Goal: Task Accomplishment & Management: Manage account settings

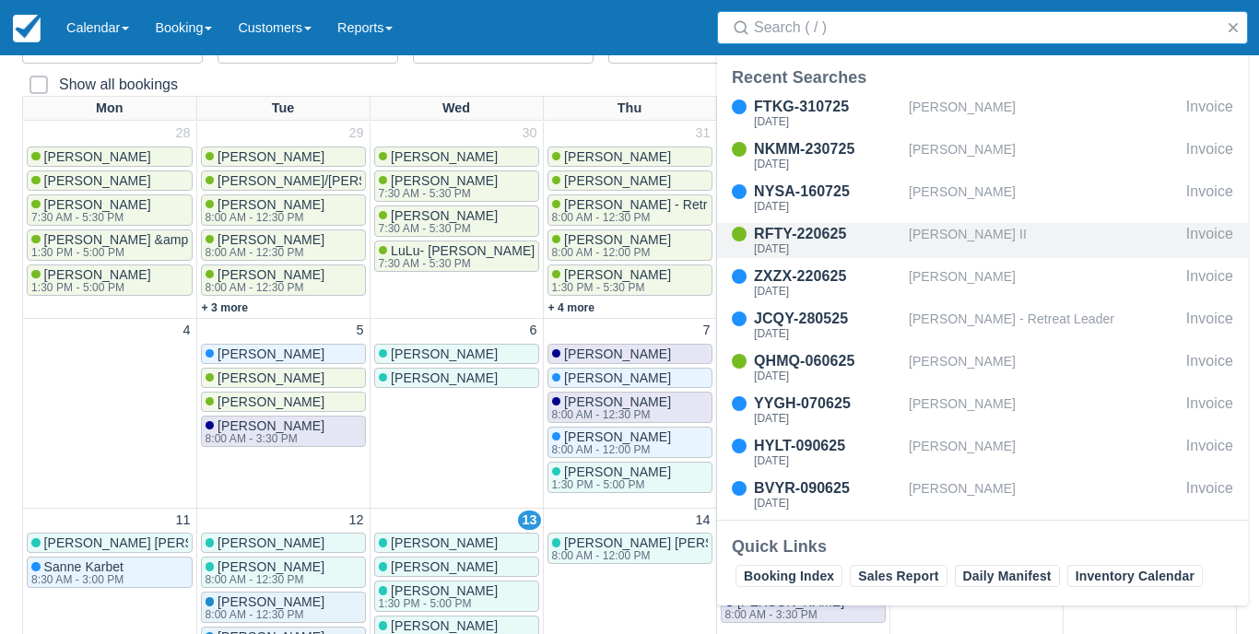
scroll to position [206, 0]
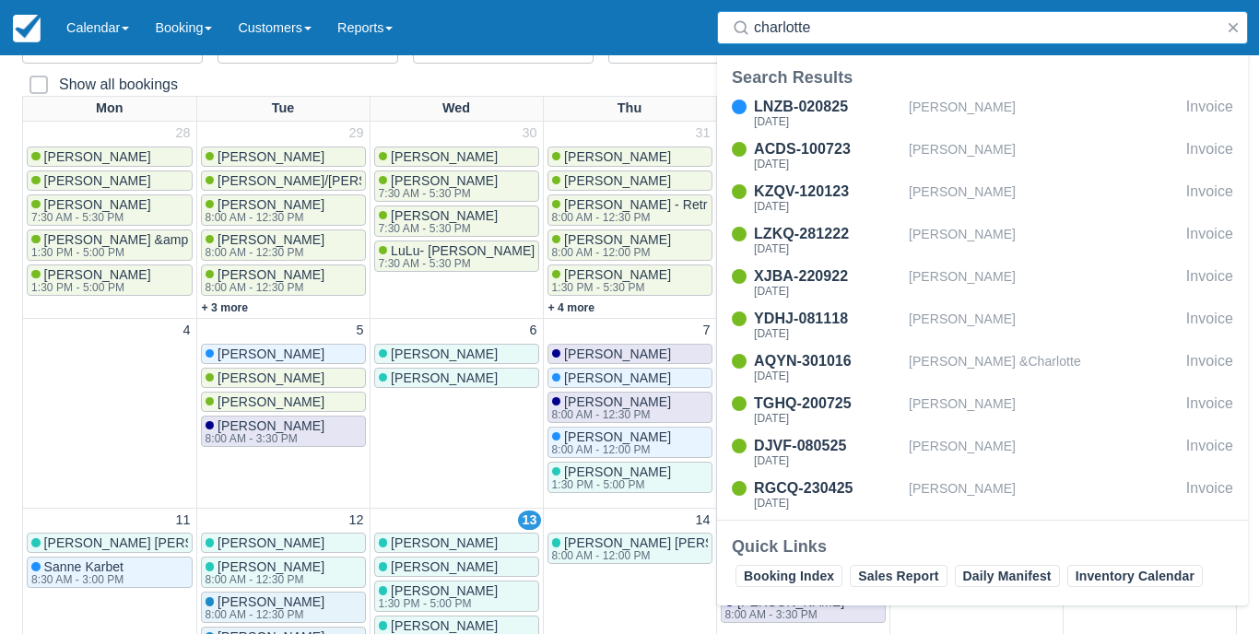
type input "Charlotte"
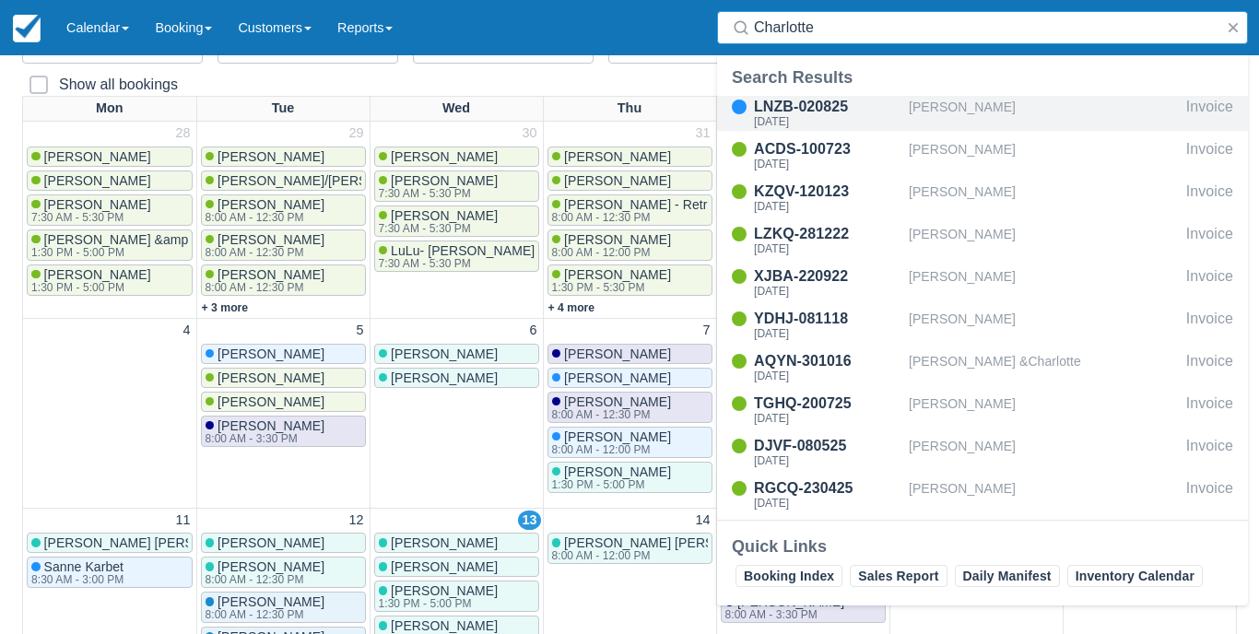
drag, startPoint x: 892, startPoint y: 33, endPoint x: 928, endPoint y: 115, distance: 90.0
click at [928, 115] on div "[PERSON_NAME]" at bounding box center [1044, 113] width 270 height 35
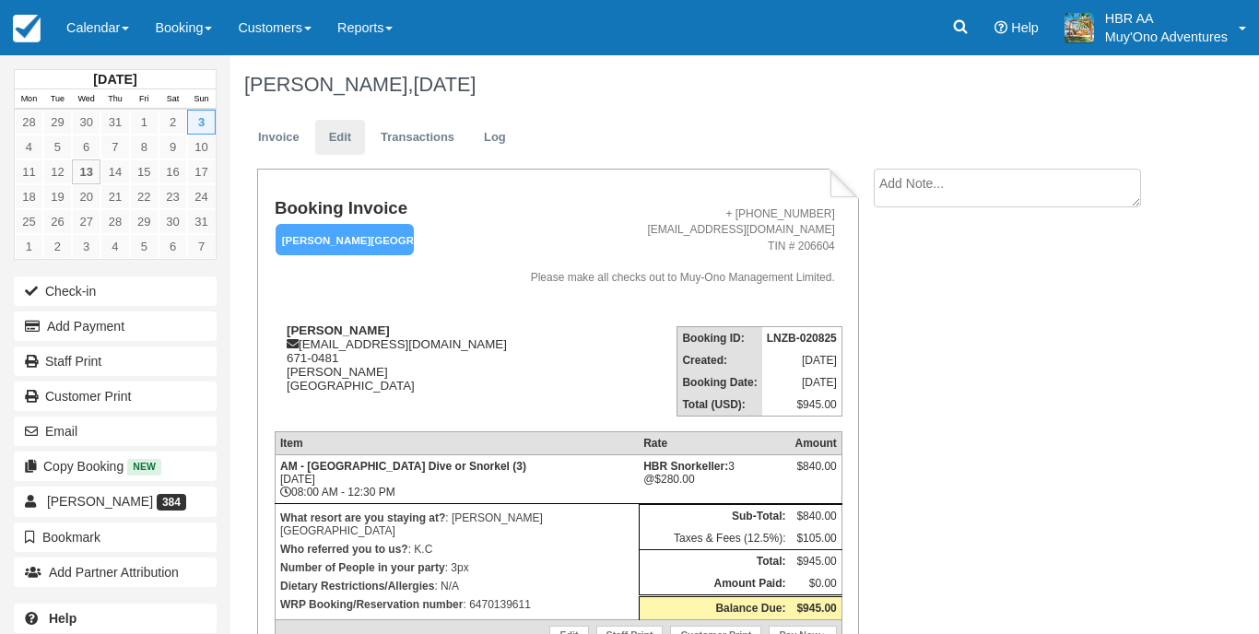
click at [345, 136] on link "Edit" at bounding box center [340, 138] width 50 height 36
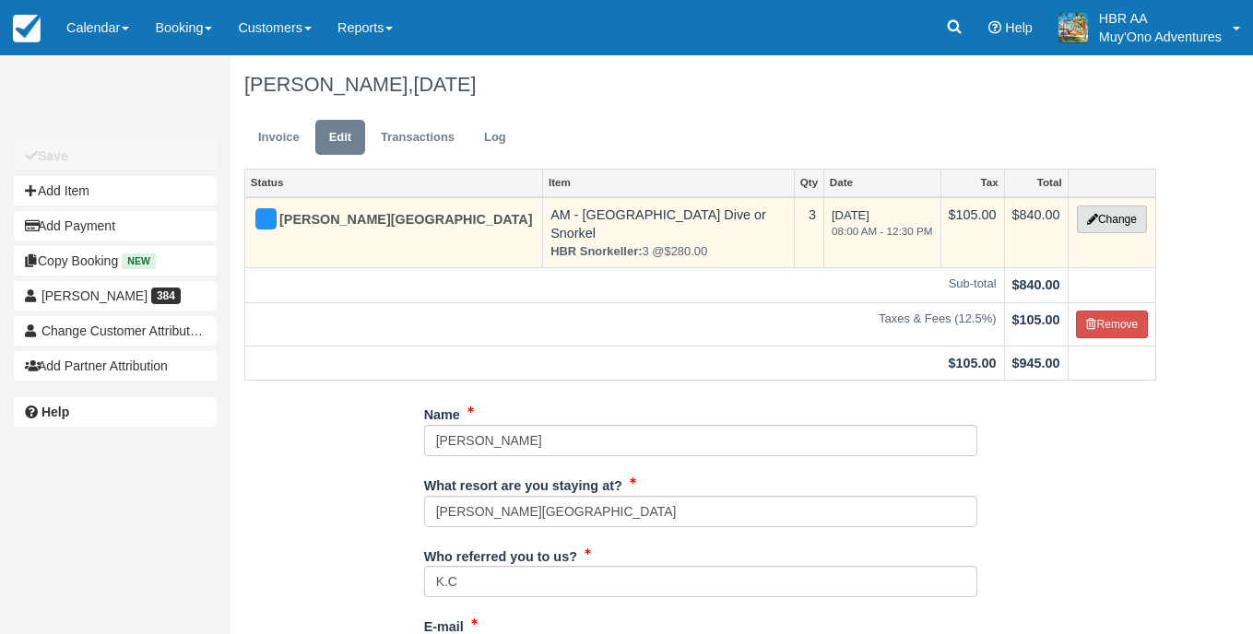
click at [1096, 219] on button "Change" at bounding box center [1112, 220] width 70 height 28
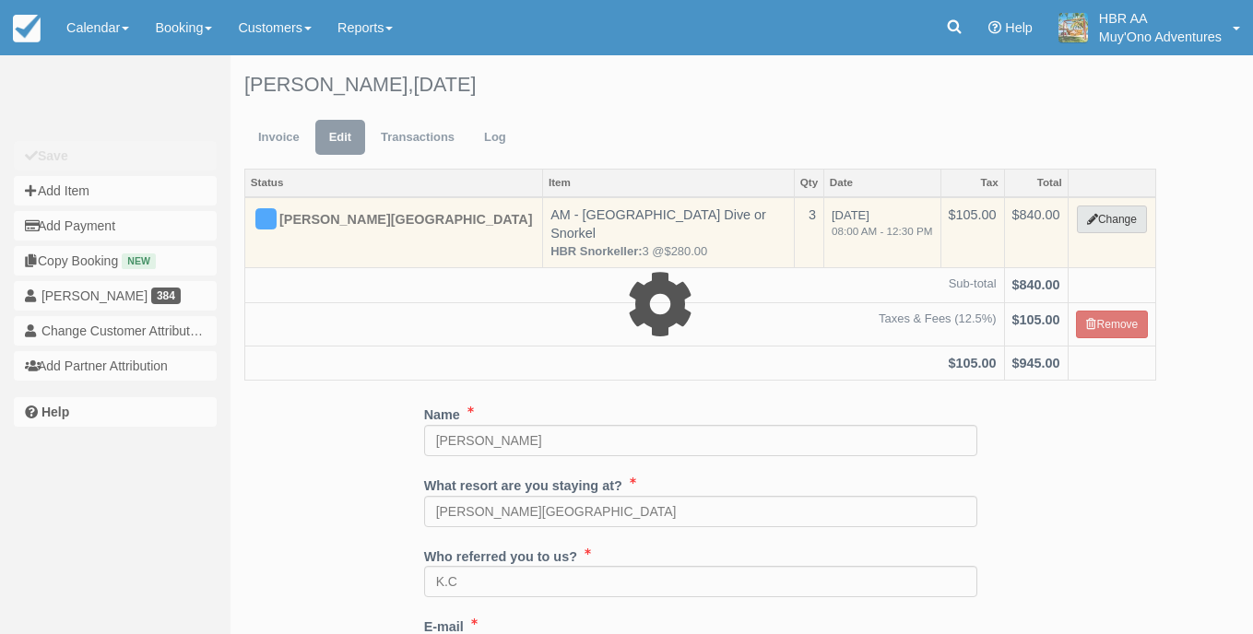
select select "64"
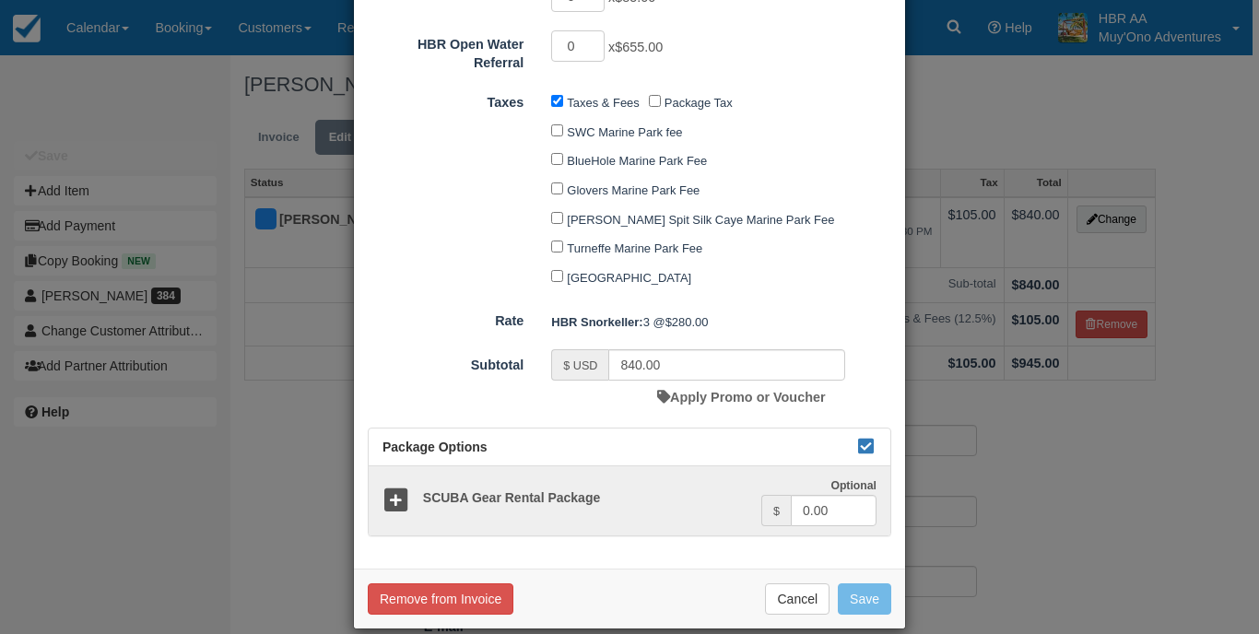
scroll to position [1014, 0]
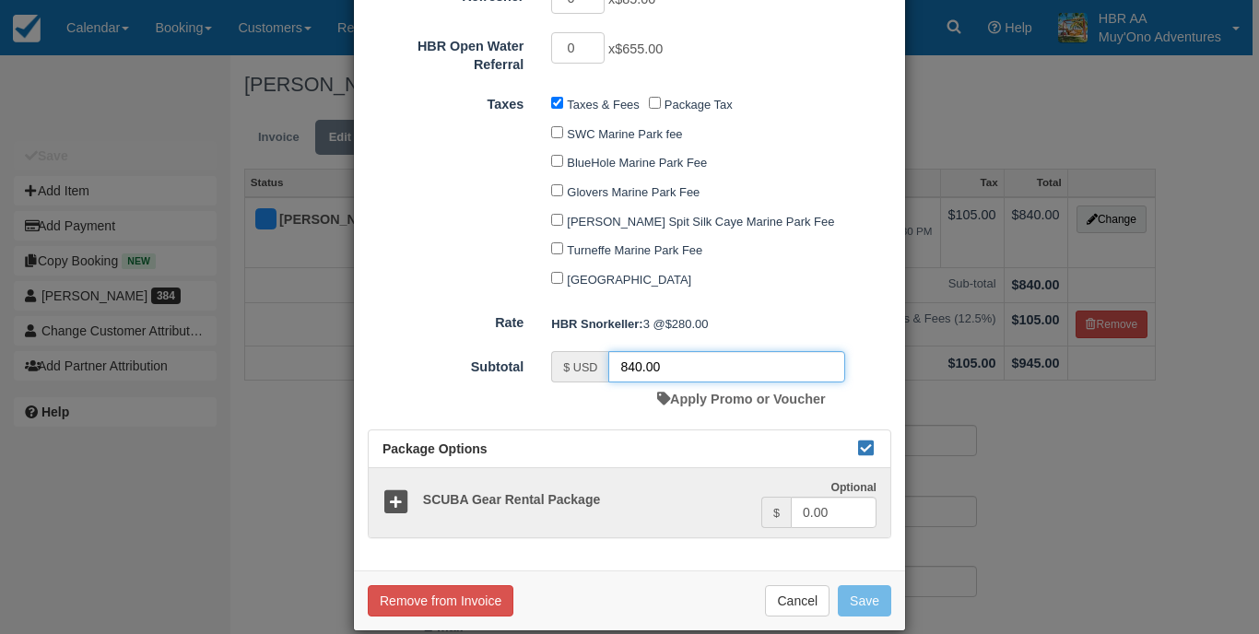
click at [636, 351] on input "840.00" at bounding box center [726, 366] width 237 height 31
type input "810.00"
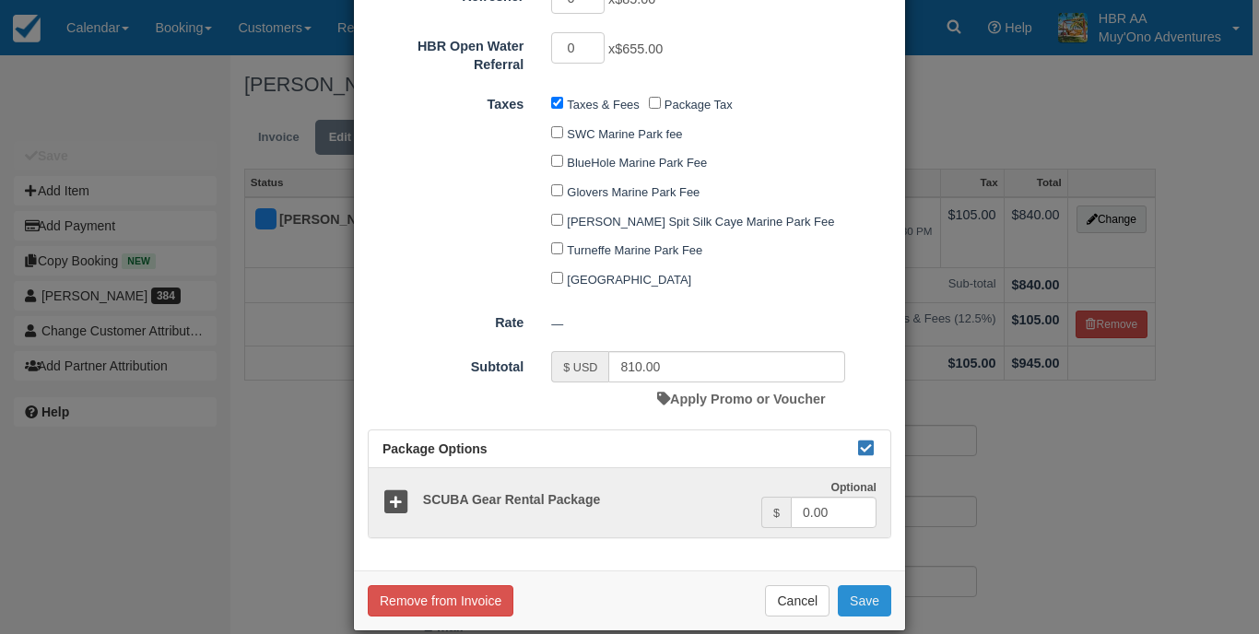
click at [859, 585] on button "Save" at bounding box center [864, 600] width 53 height 31
checkbox input "false"
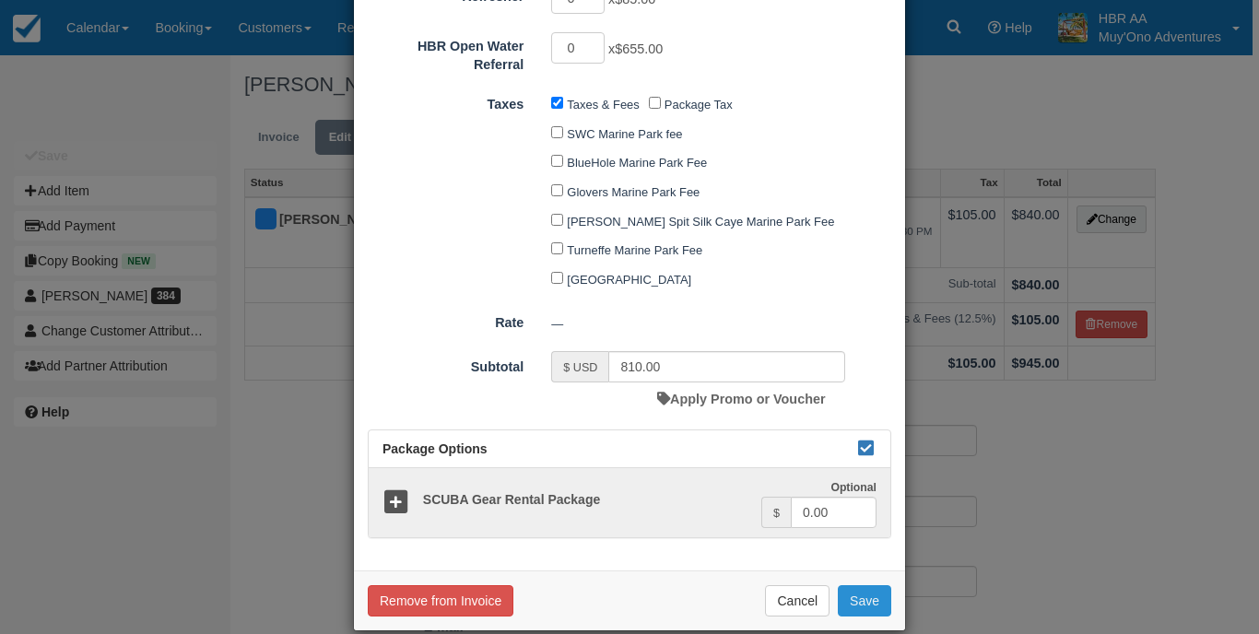
checkbox input "false"
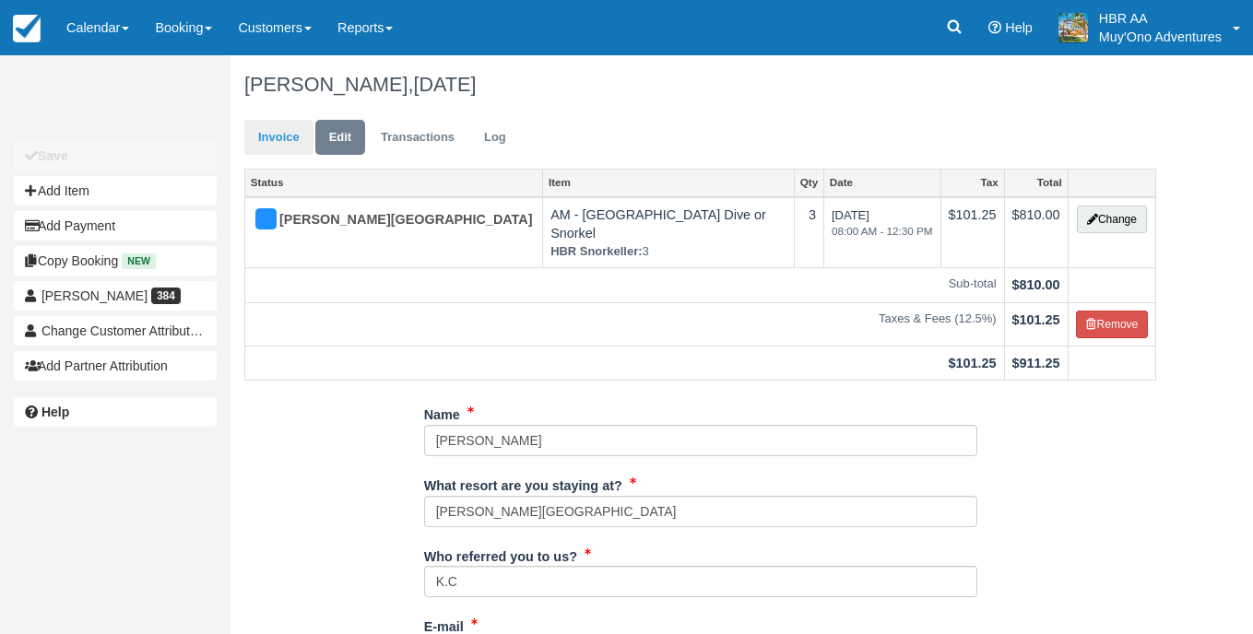
click at [277, 123] on link "Invoice" at bounding box center [278, 138] width 69 height 36
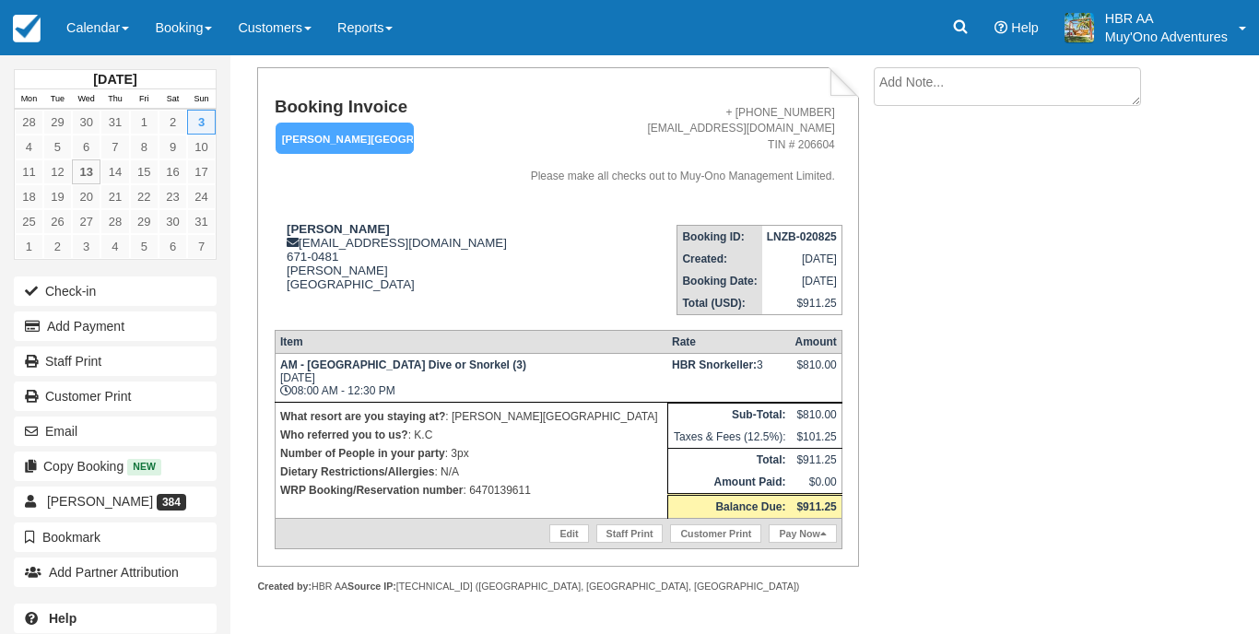
scroll to position [101, 0]
